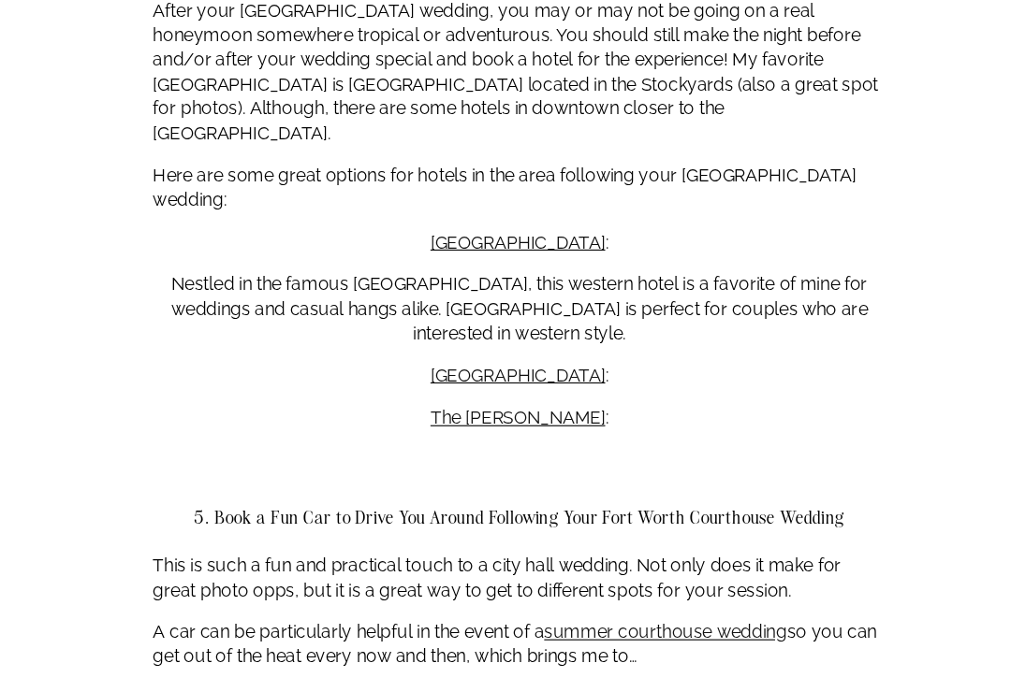
scroll to position [2488, 0]
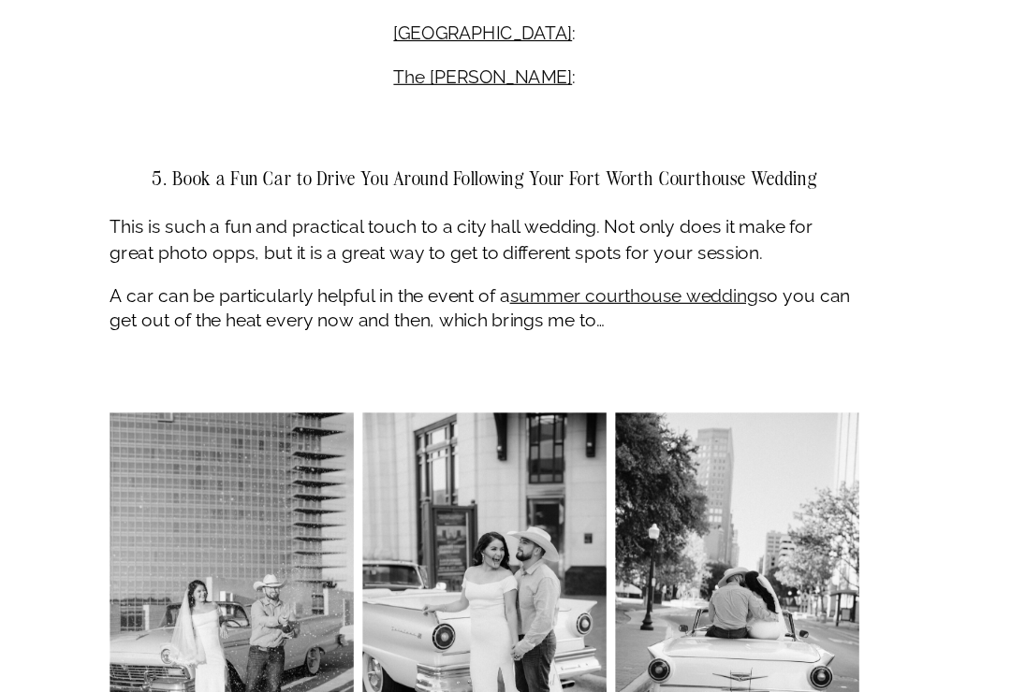
click at [225, 460] on img at bounding box center [316, 597] width 182 height 274
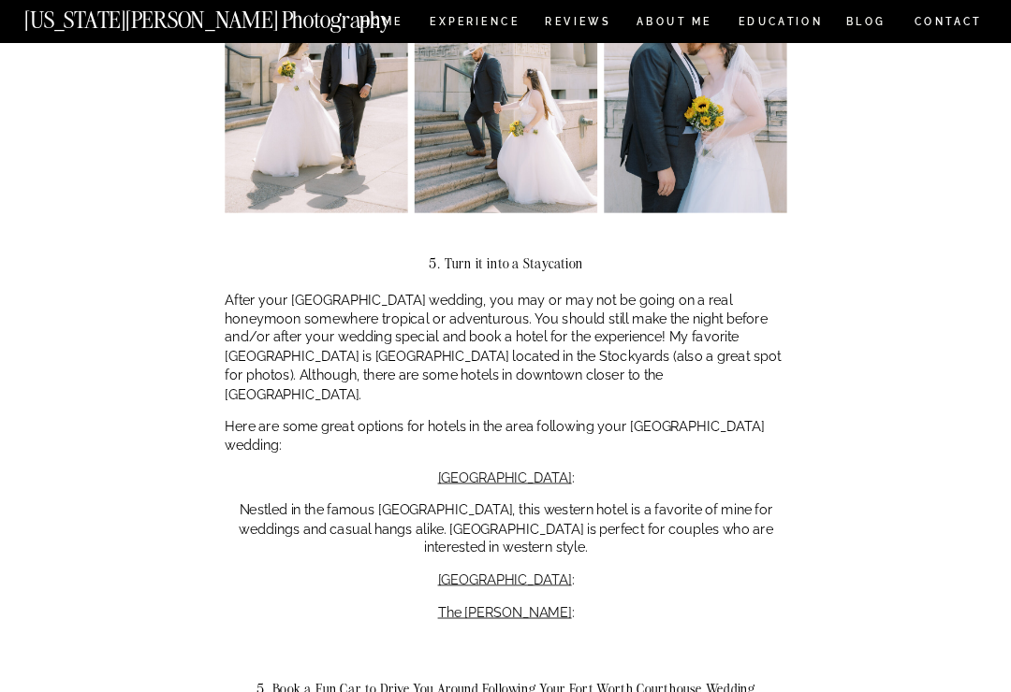
scroll to position [2317, 0]
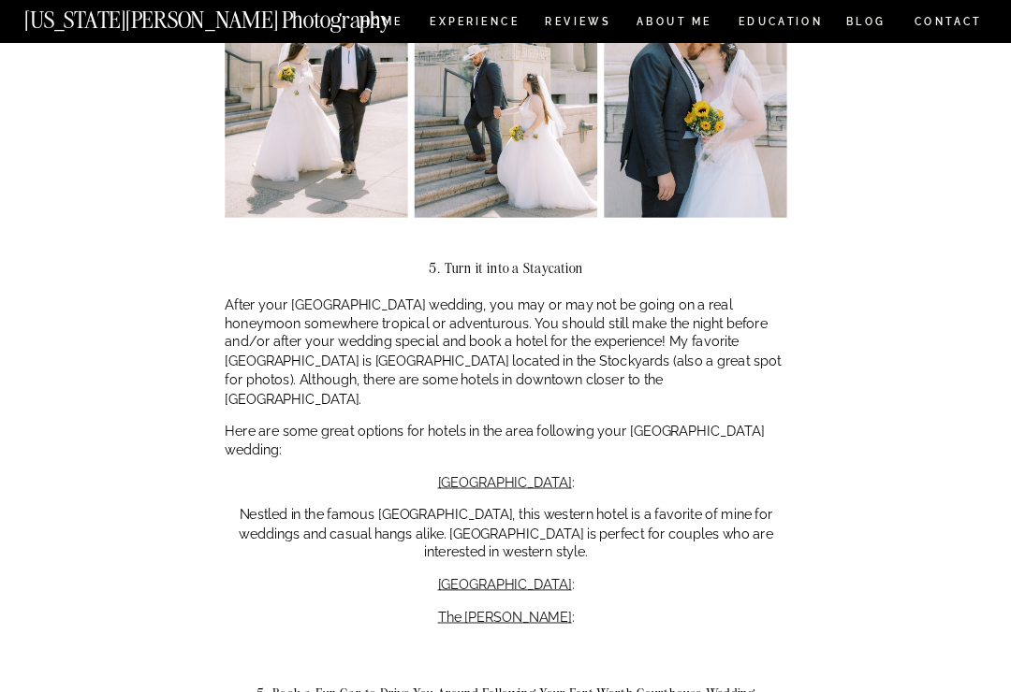
click at [470, 14] on img at bounding box center [506, 81] width 182 height 274
click at [480, 22] on nav "Experience" at bounding box center [474, 24] width 89 height 14
click at [488, 32] on img at bounding box center [506, 81] width 182 height 274
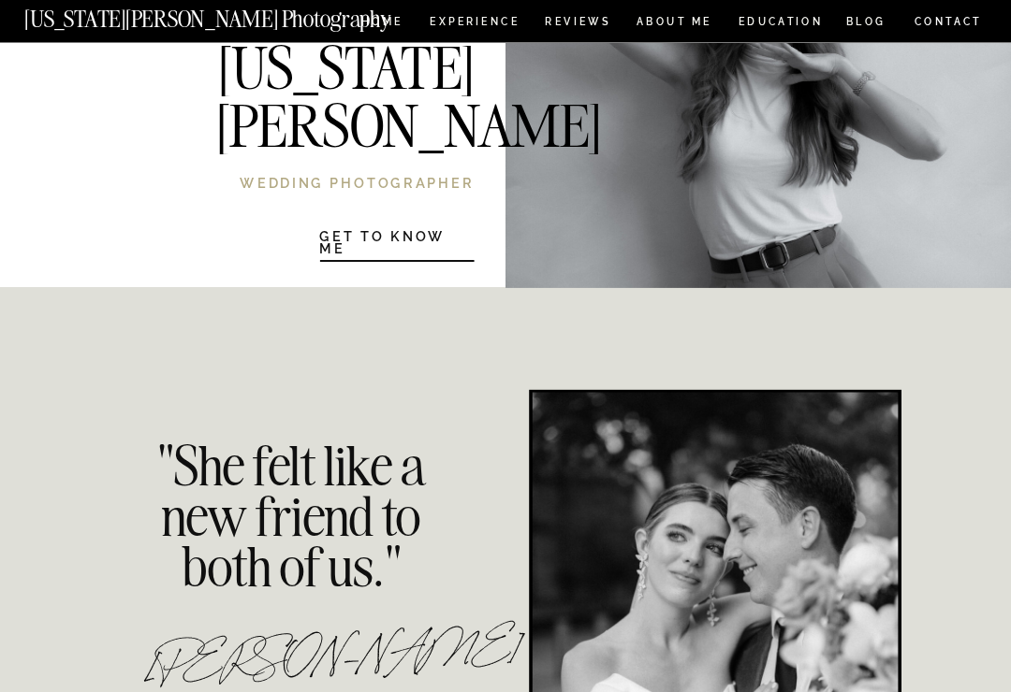
scroll to position [3491, 0]
click at [388, 239] on h1 "Get to know Me" at bounding box center [396, 241] width 155 height 21
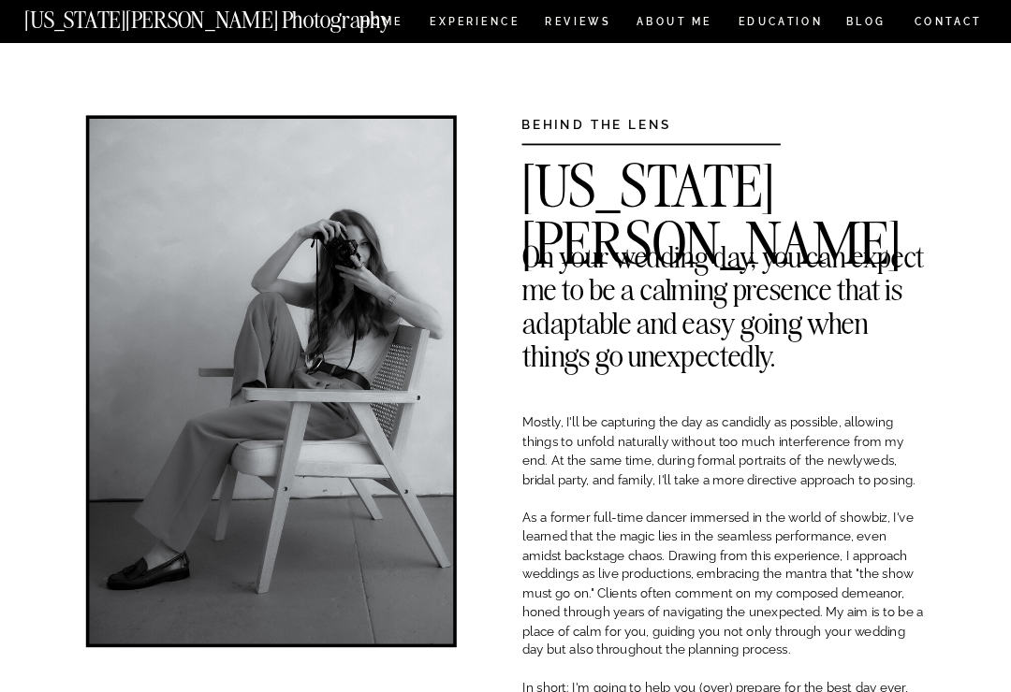
click at [362, 28] on nav "HOME" at bounding box center [382, 24] width 48 height 14
